Goal: Task Accomplishment & Management: Manage account settings

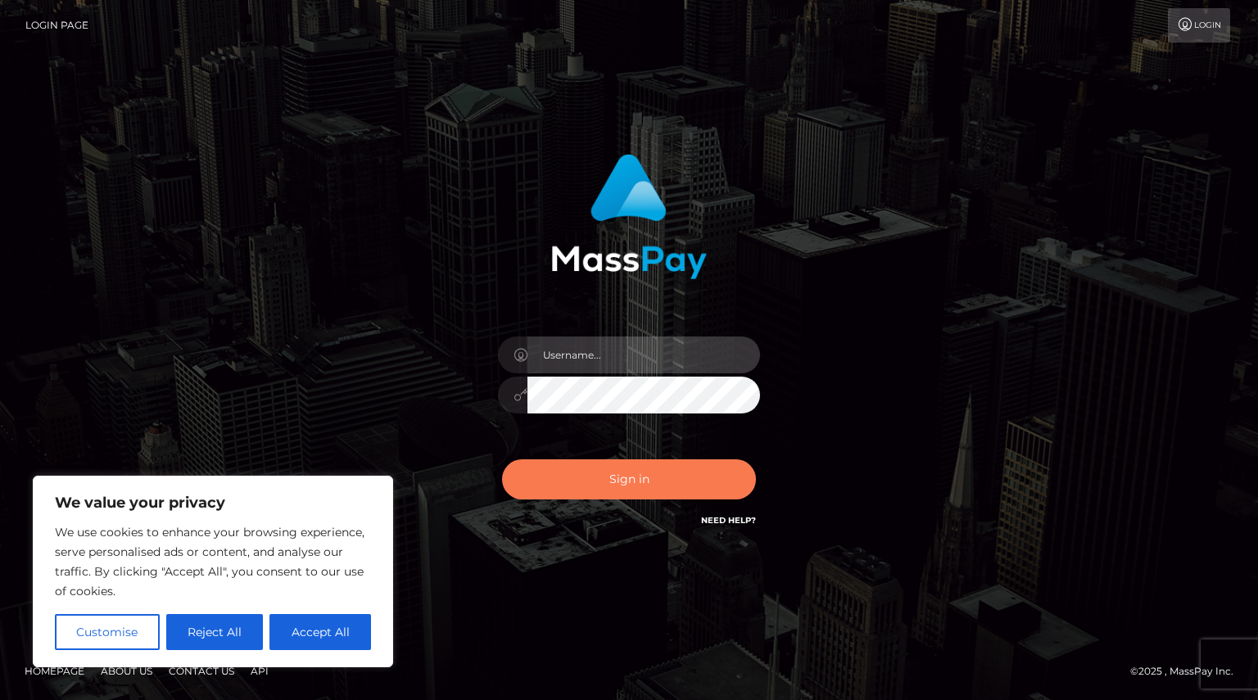
type input "Shany.Luminary"
click at [648, 483] on button "Sign in" at bounding box center [629, 479] width 254 height 40
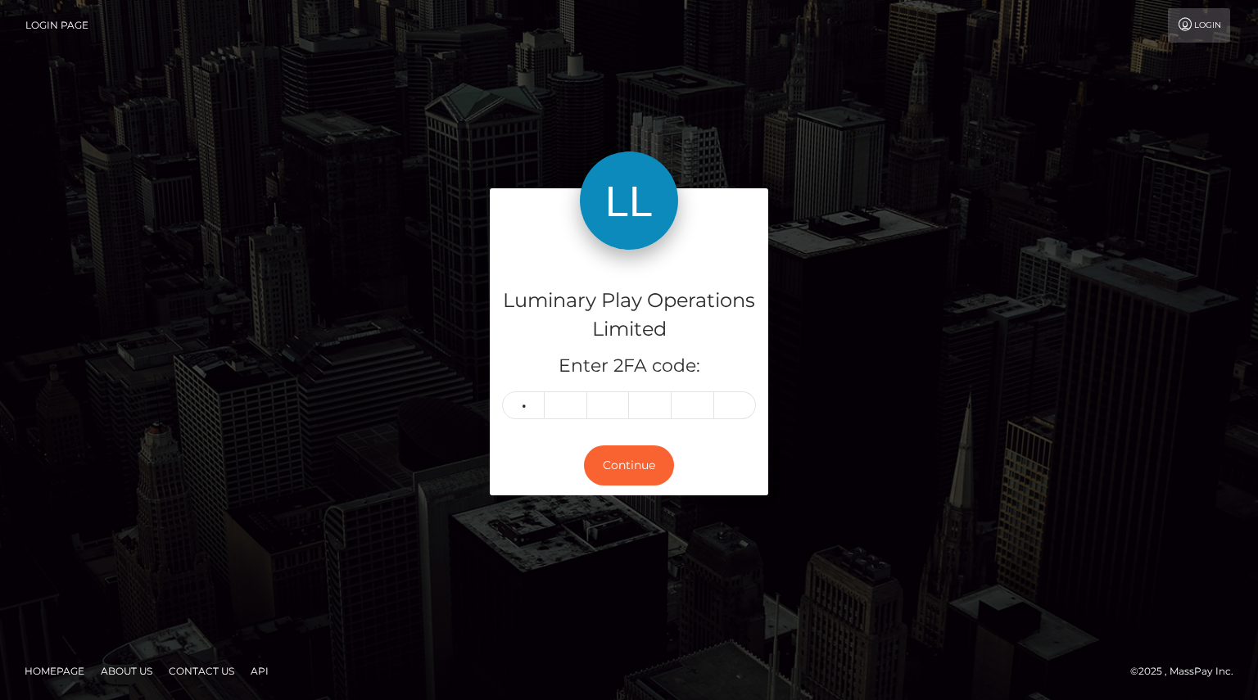
type input "4"
type input "1"
type input "0"
type input "1"
type input "6"
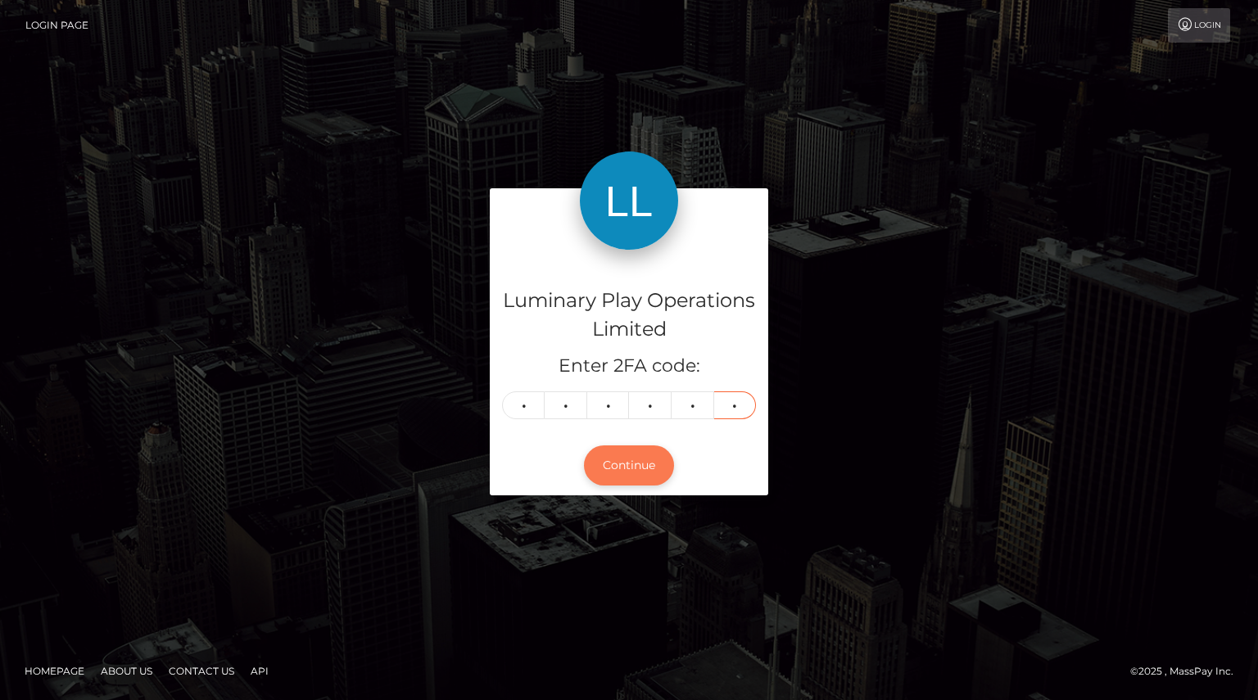
type input "2"
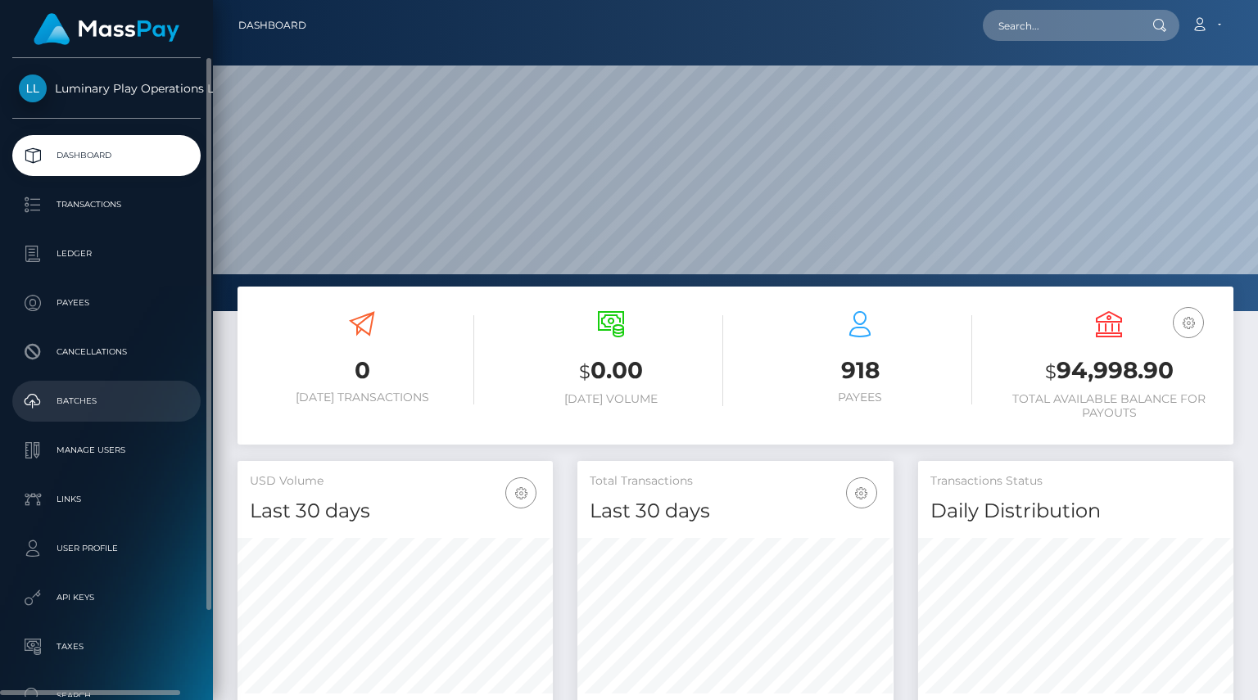
scroll to position [290, 315]
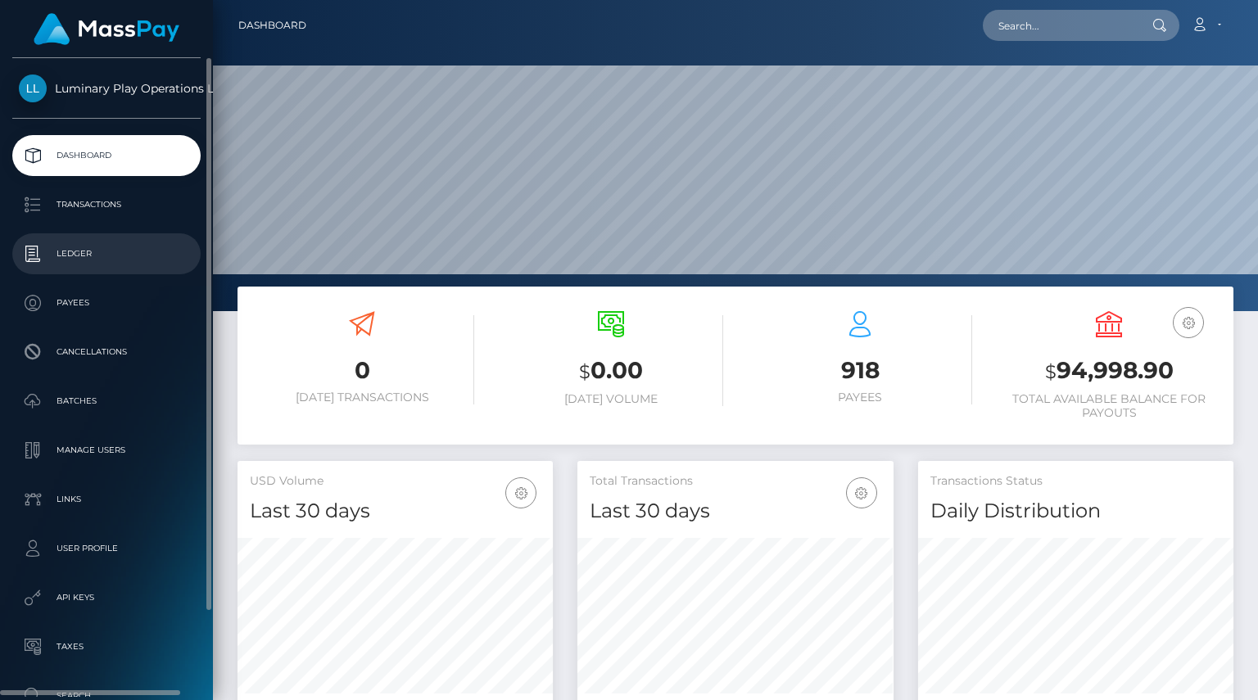
click at [79, 258] on p "Ledger" at bounding box center [106, 254] width 175 height 25
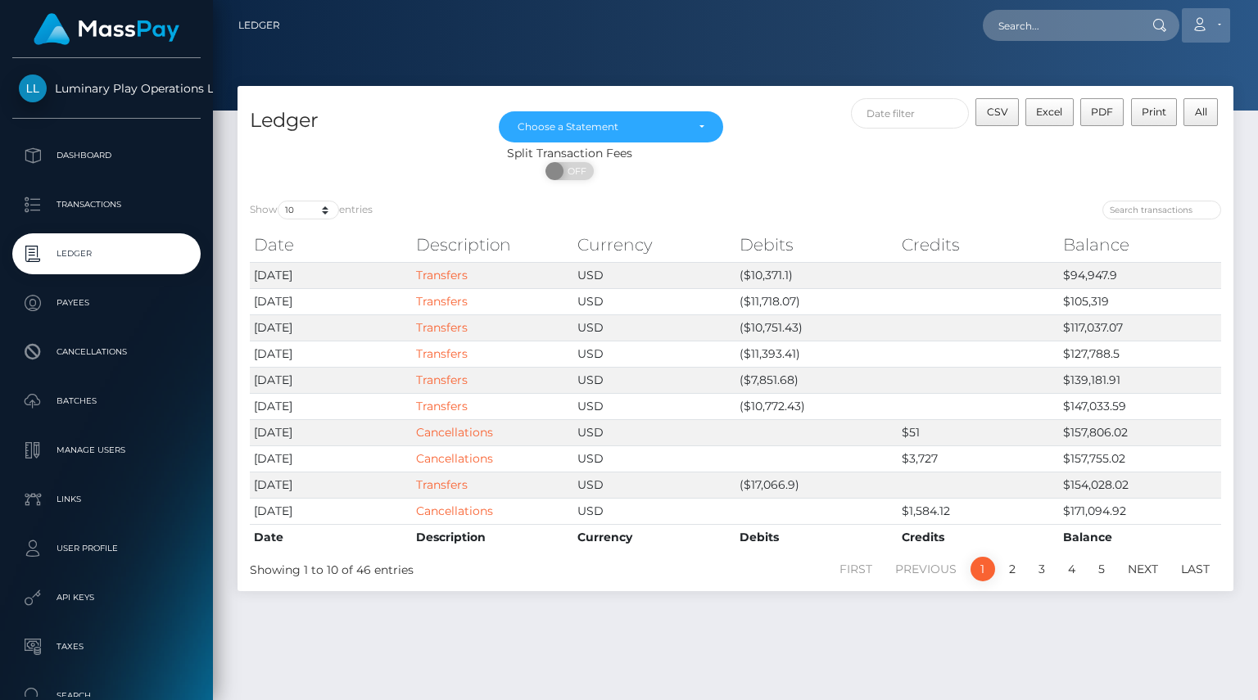
click at [1208, 24] on link "Account" at bounding box center [1205, 25] width 48 height 34
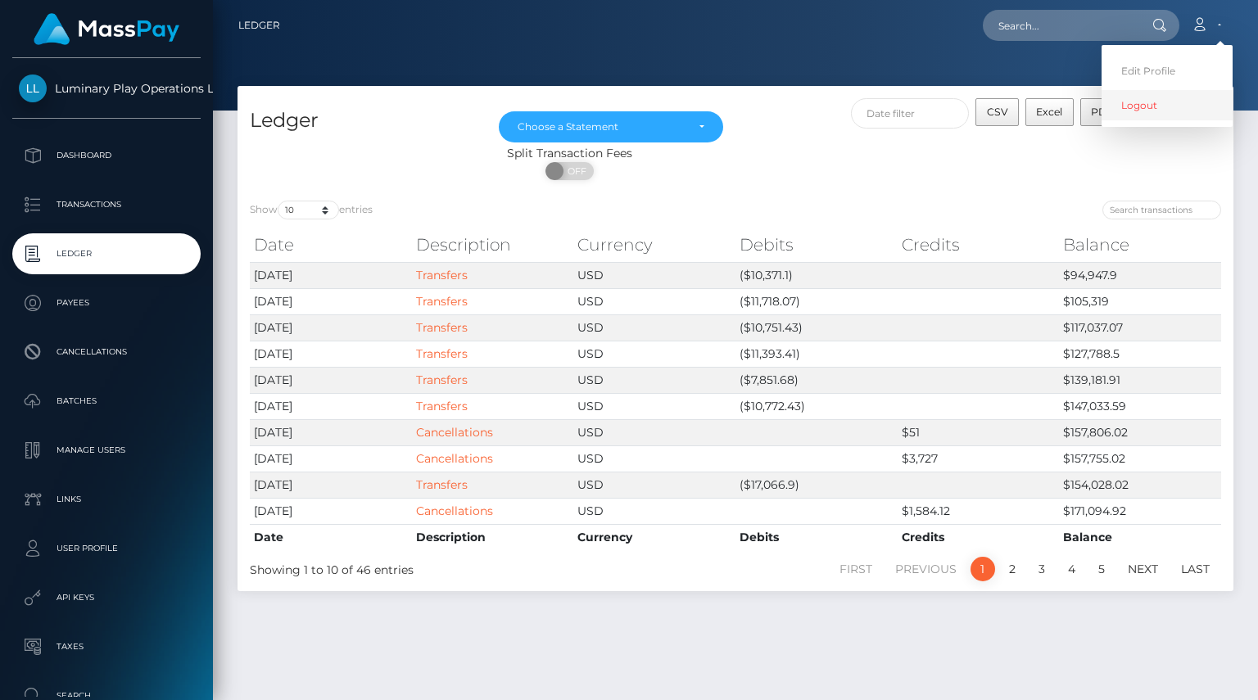
click at [1143, 103] on link "Logout" at bounding box center [1166, 105] width 131 height 30
